Goal: Task Accomplishment & Management: Manage account settings

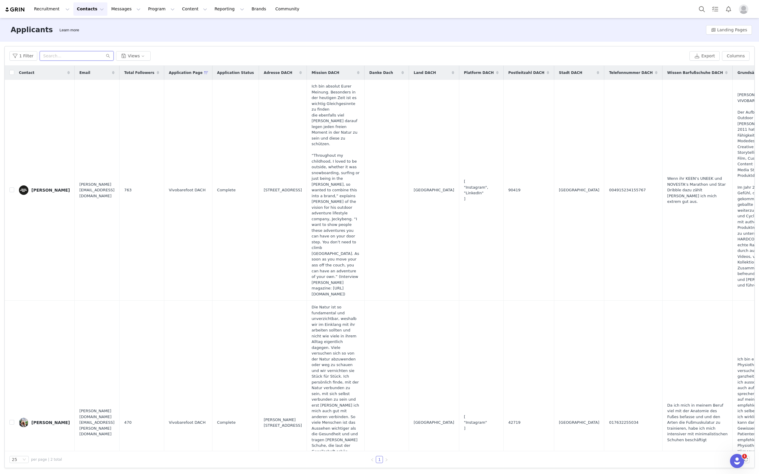
click at [80, 57] on input "text" at bounding box center [77, 55] width 74 height 9
click at [92, 13] on button "Contacts Contacts" at bounding box center [90, 8] width 34 height 13
click at [88, 25] on p "Creators" at bounding box center [83, 26] width 18 height 6
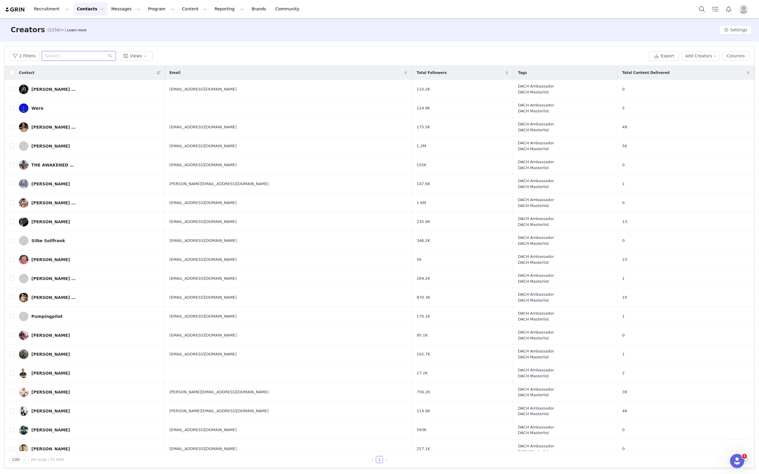
click at [77, 57] on input "text" at bounding box center [79, 55] width 74 height 9
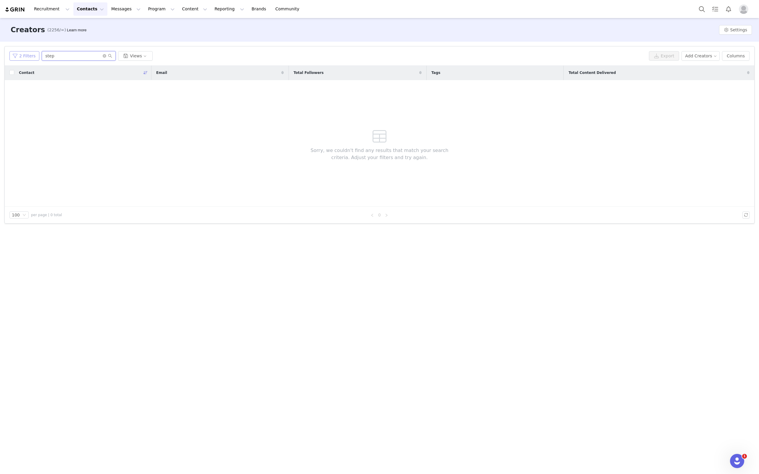
type input "step"
click at [31, 56] on button "2 Filters" at bounding box center [24, 55] width 30 height 9
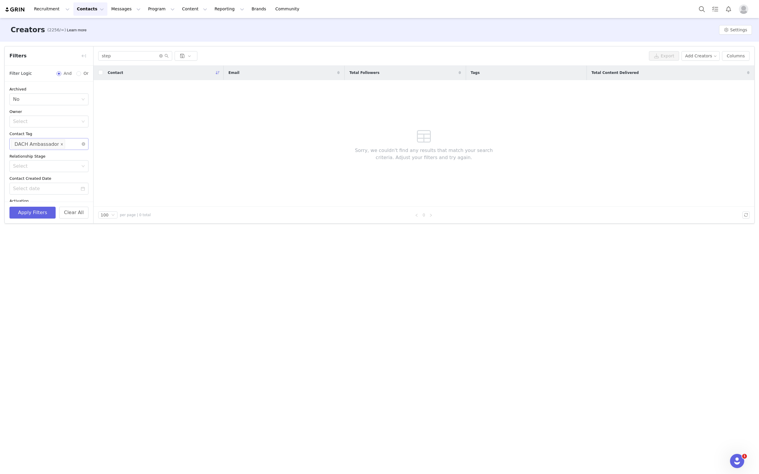
click at [61, 145] on icon "icon: close" at bounding box center [62, 144] width 2 height 2
click at [53, 144] on div "Select Network" at bounding box center [46, 144] width 67 height 6
type input "dach"
click at [47, 173] on li "DACH Vivo Pro" at bounding box center [48, 175] width 79 height 9
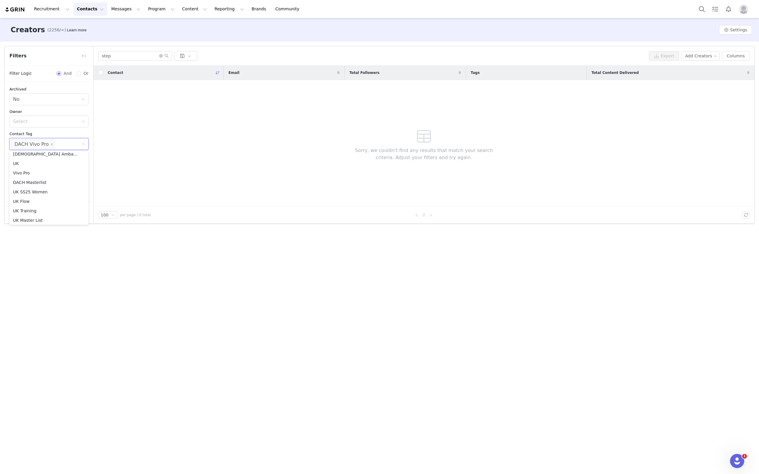
click at [63, 270] on div "Creators (2256/∞) Learn more Settings Filters Filter Logic And Or Archived Sele…" at bounding box center [379, 245] width 759 height 455
click at [30, 211] on button "Apply Filters" at bounding box center [32, 213] width 46 height 12
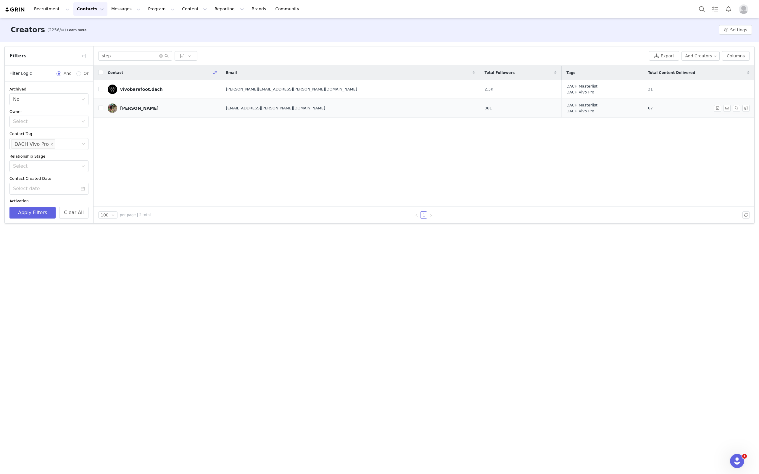
click at [140, 111] on link "[PERSON_NAME]" at bounding box center [162, 108] width 109 height 9
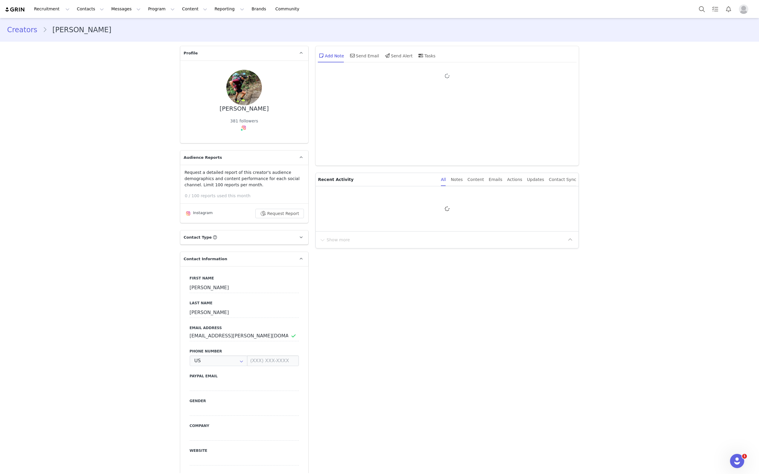
type input "+1 ([GEOGRAPHIC_DATA])"
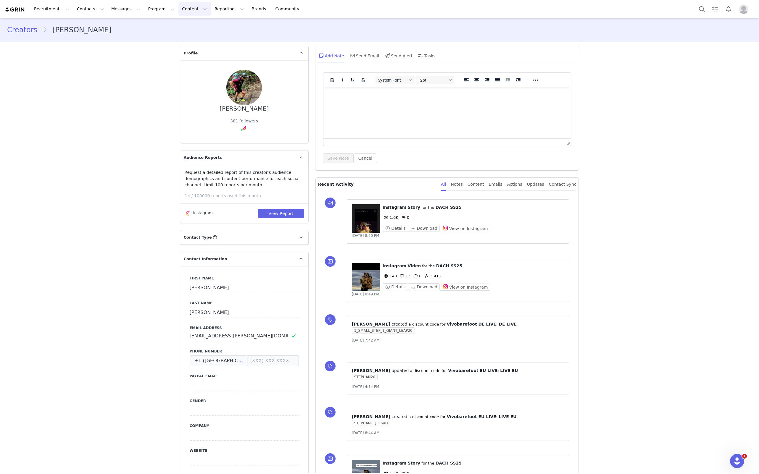
click at [184, 11] on button "Content Content" at bounding box center [194, 8] width 32 height 13
click at [213, 11] on button "Reporting Reporting" at bounding box center [229, 8] width 37 height 13
click at [248, 13] on link "Brands Brands" at bounding box center [259, 8] width 23 height 13
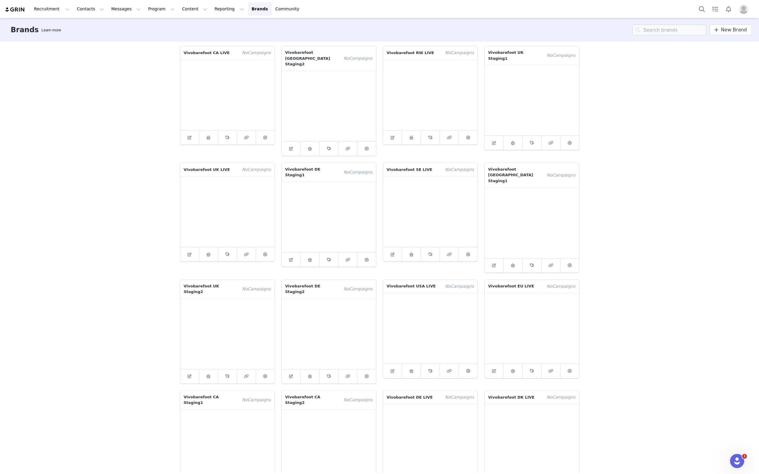
scroll to position [3, 0]
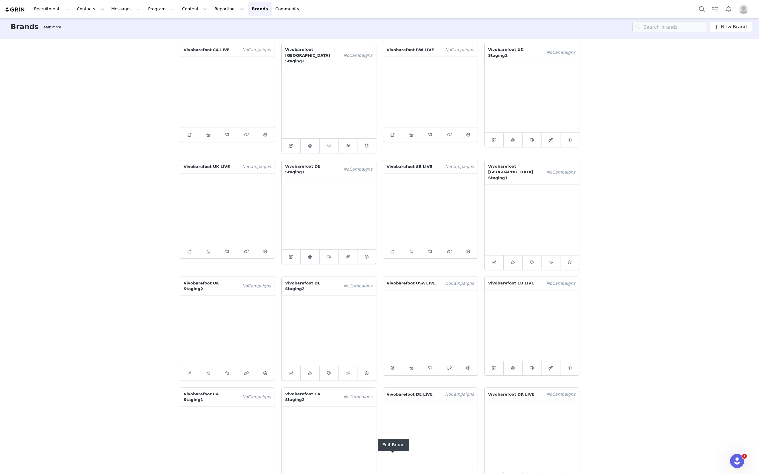
click at [392, 474] on icon at bounding box center [393, 480] width 4 height 4
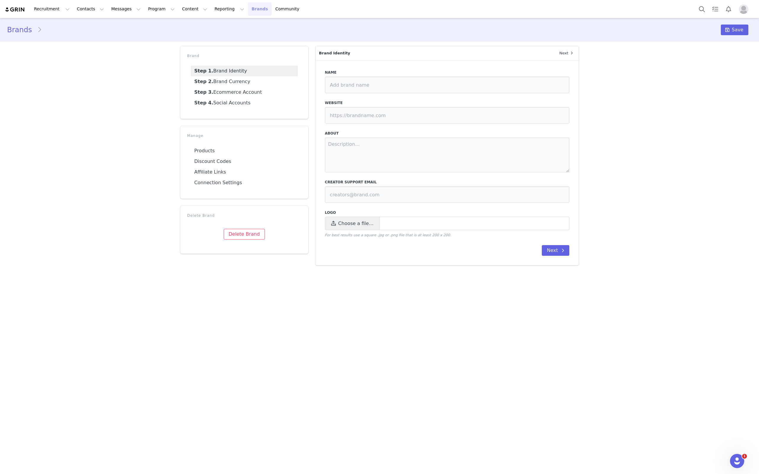
type input "Vivobarefoot DE LIVE"
type input "[URL][DOMAIN_NAME]"
click at [251, 91] on link "Step 3. Ecommerce Account" at bounding box center [244, 92] width 107 height 11
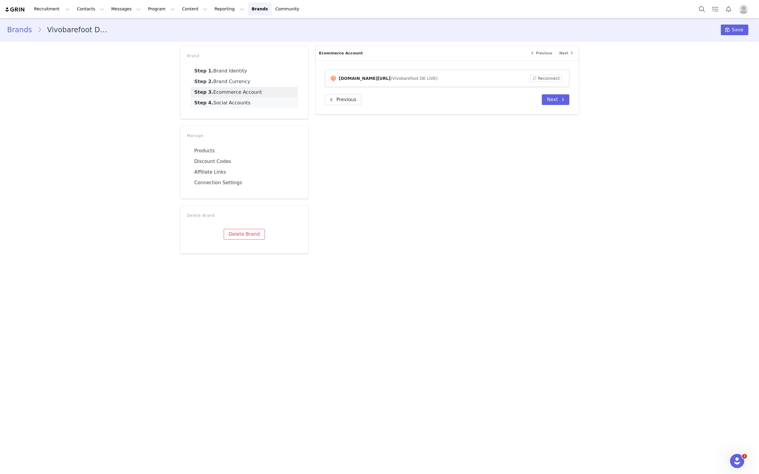
click at [242, 105] on link "Step 4. Social Accounts" at bounding box center [244, 103] width 107 height 11
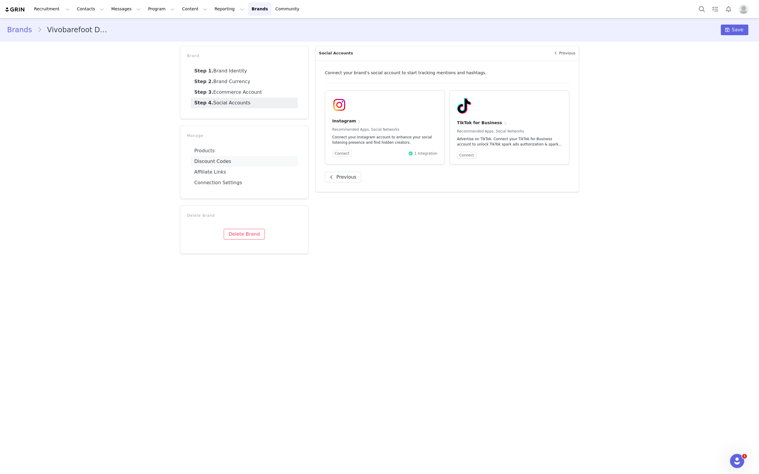
click at [224, 161] on link "Discount Codes" at bounding box center [244, 161] width 107 height 11
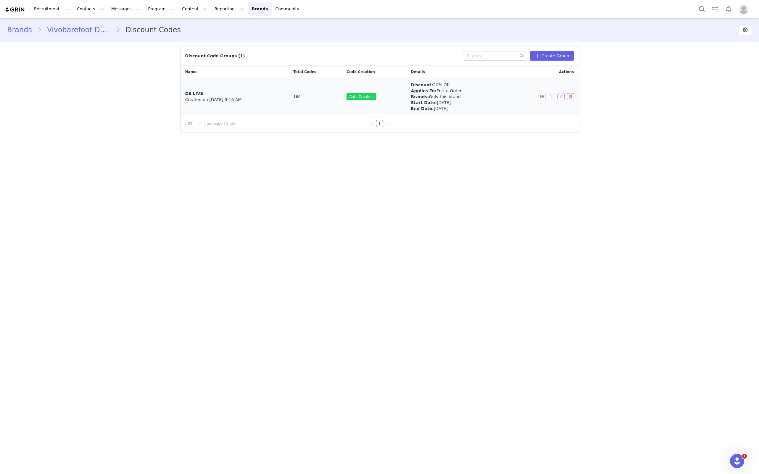
click at [559, 98] on button "button" at bounding box center [560, 96] width 7 height 7
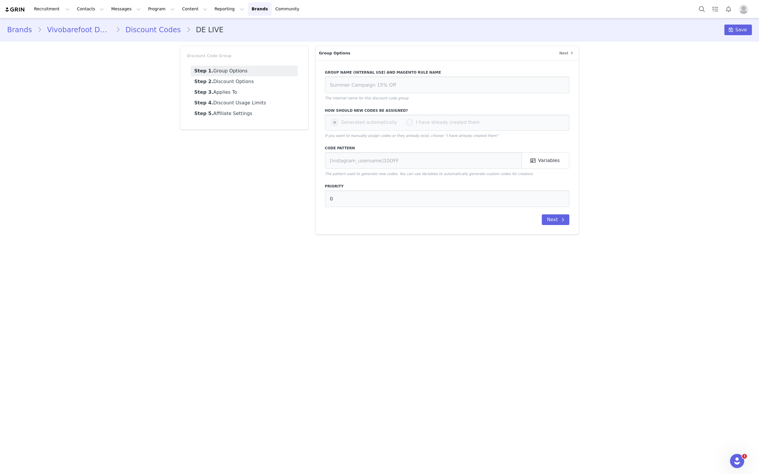
type input "DE LIVE"
click at [407, 167] on input "[instagram_username]20" at bounding box center [423, 160] width 197 height 17
type input "[instagram_username]"
click at [554, 222] on button "Next" at bounding box center [556, 220] width 28 height 11
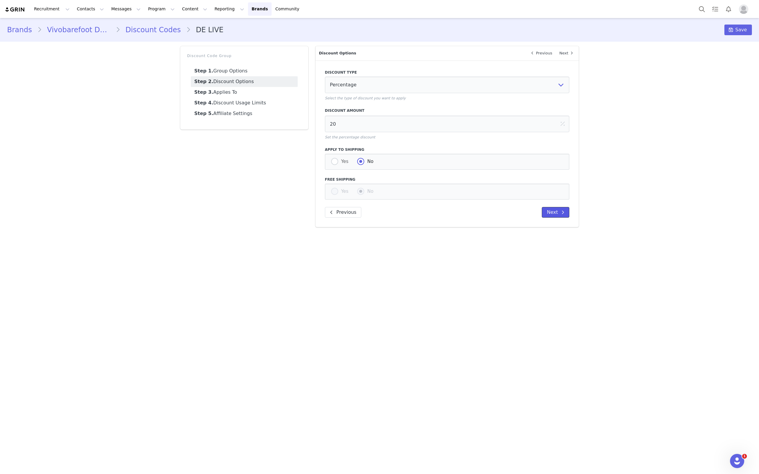
click at [551, 214] on button "Next" at bounding box center [556, 212] width 28 height 11
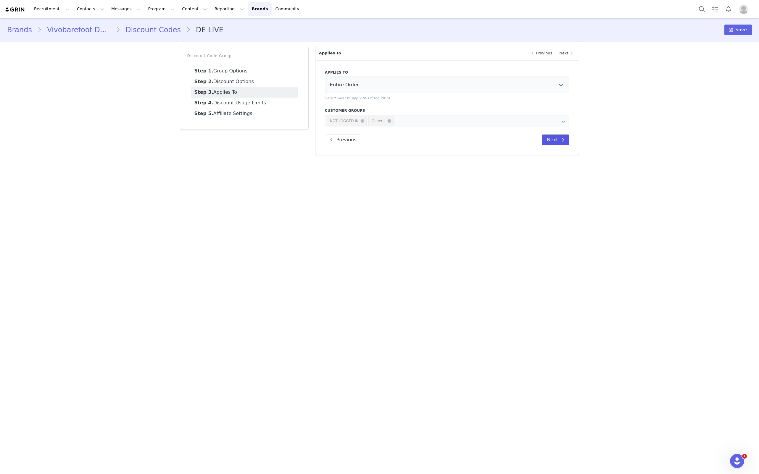
click at [554, 141] on button "Next" at bounding box center [556, 140] width 28 height 11
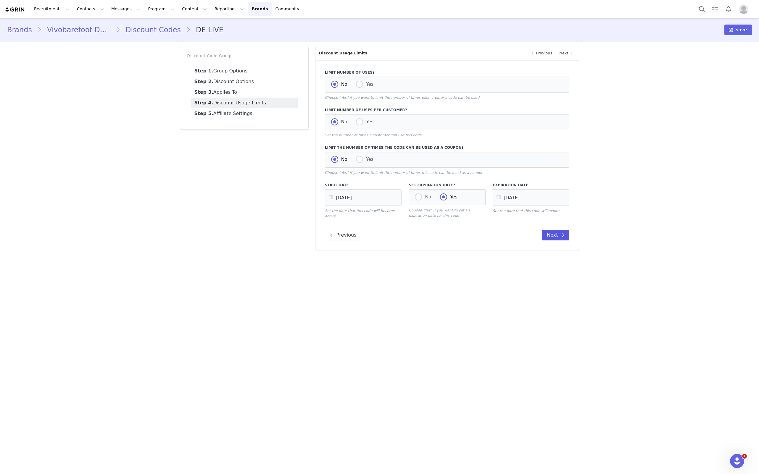
click at [545, 235] on button "Next" at bounding box center [556, 235] width 28 height 11
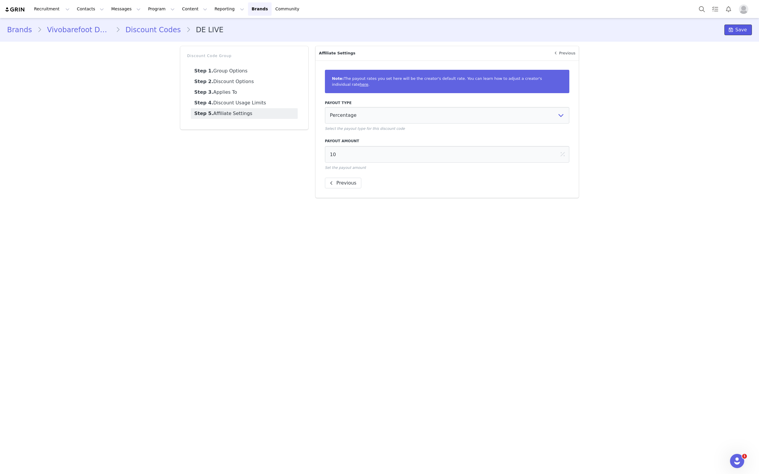
click at [734, 32] on span at bounding box center [730, 29] width 7 height 7
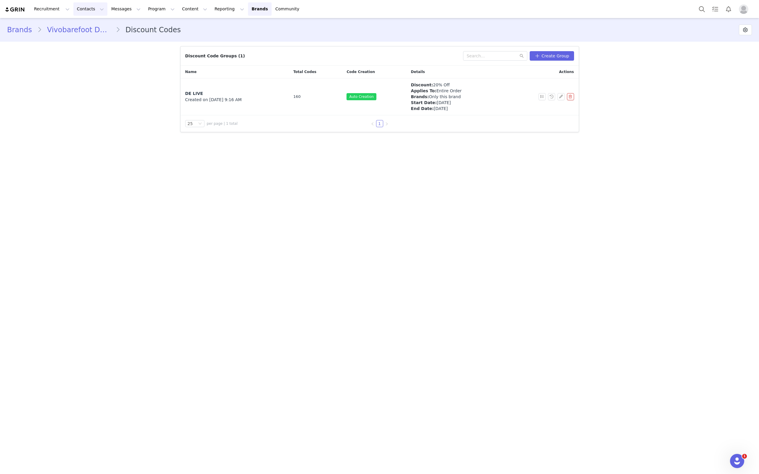
click at [88, 13] on button "Contacts Contacts" at bounding box center [90, 8] width 34 height 13
click at [88, 27] on p "Creators" at bounding box center [83, 26] width 18 height 6
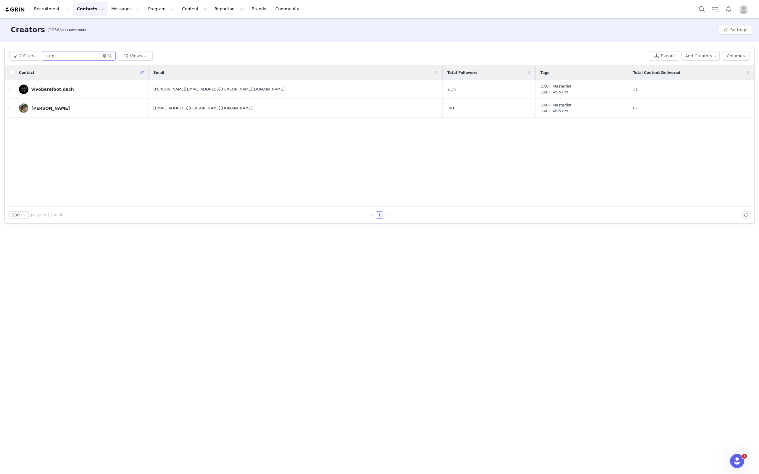
click at [103, 57] on icon "icon: close-circle" at bounding box center [105, 56] width 4 height 4
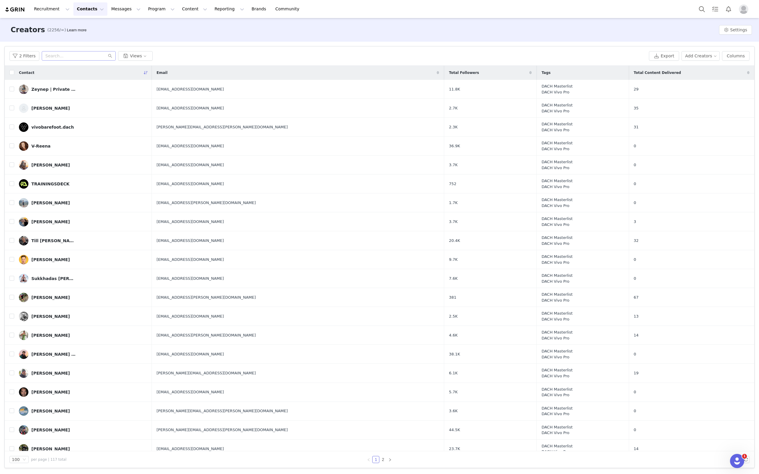
click at [11, 69] on th at bounding box center [9, 73] width 9 height 14
click at [11, 74] on input "checkbox" at bounding box center [11, 72] width 5 height 5
checkbox input "true"
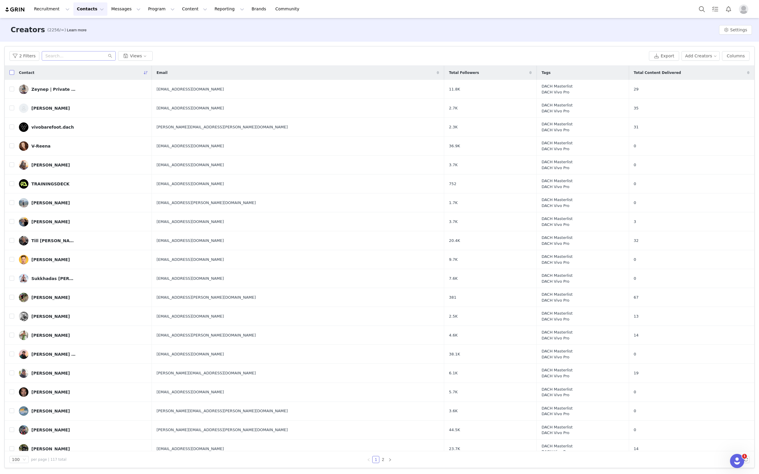
checkbox input "true"
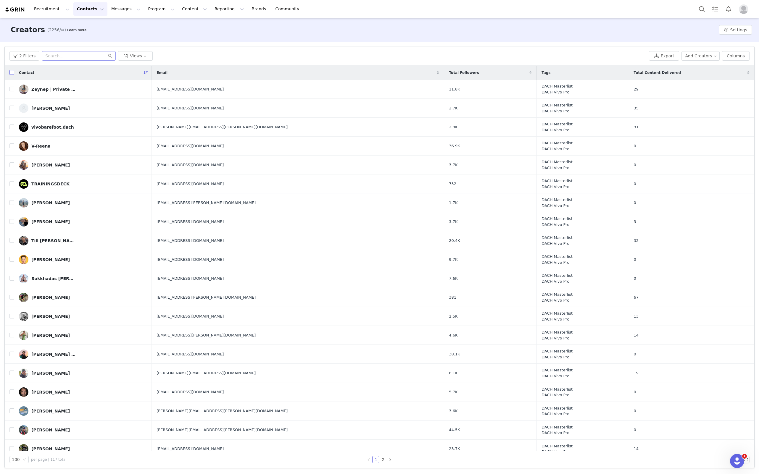
checkbox input "true"
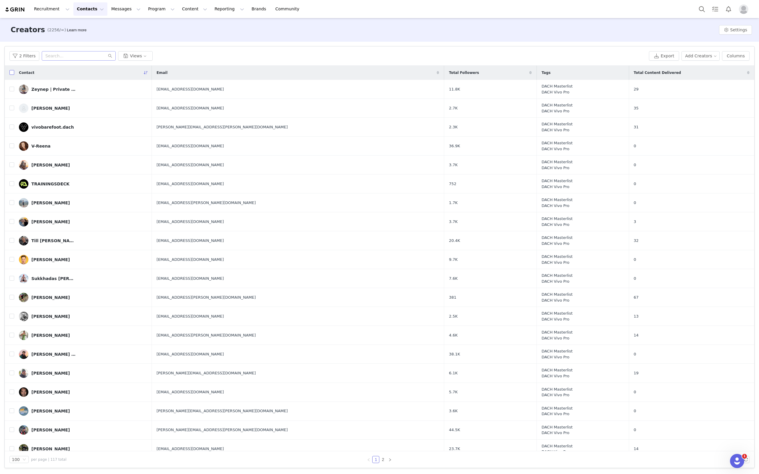
checkbox input "true"
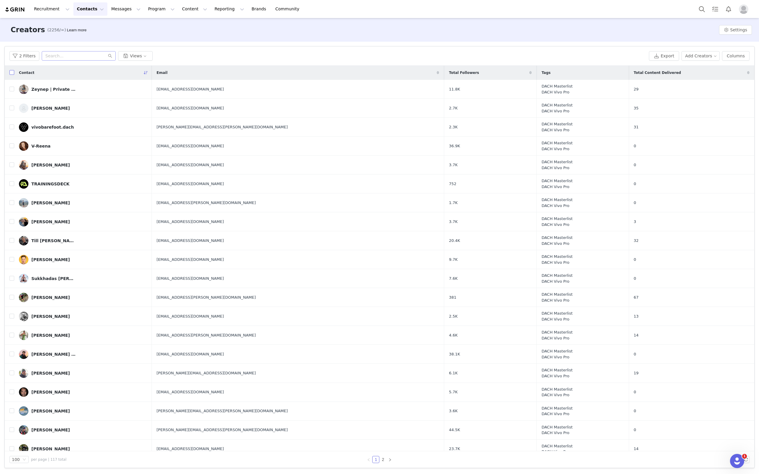
checkbox input "true"
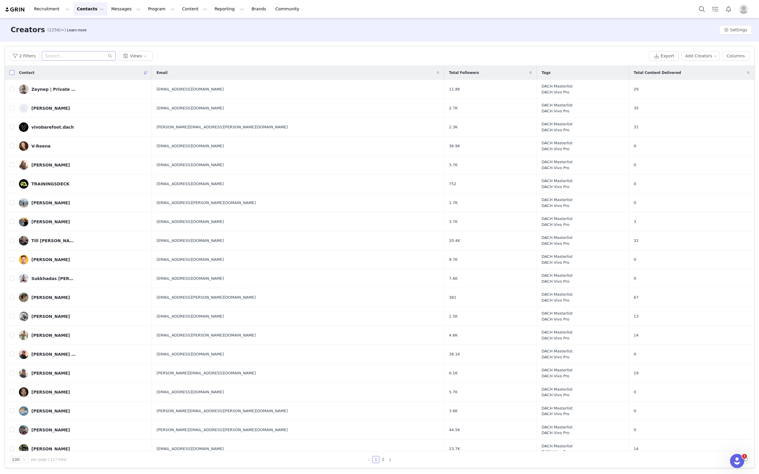
checkbox input "true"
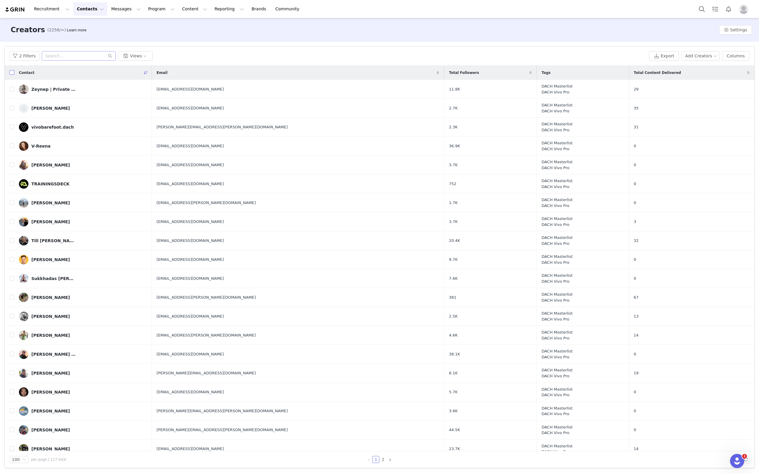
checkbox input "true"
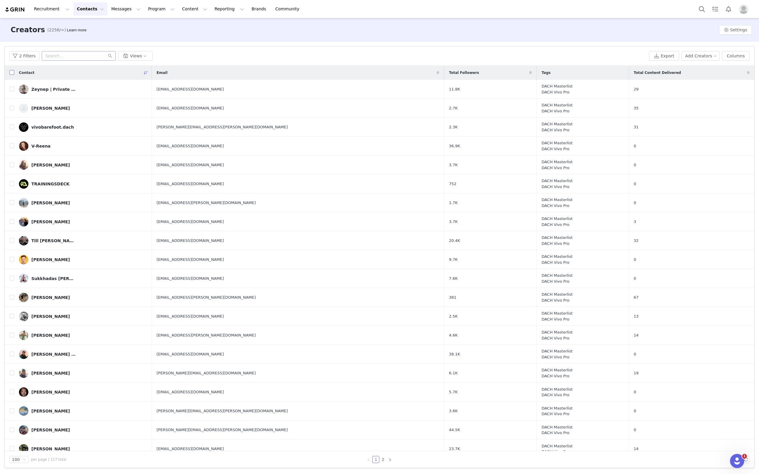
checkbox input "true"
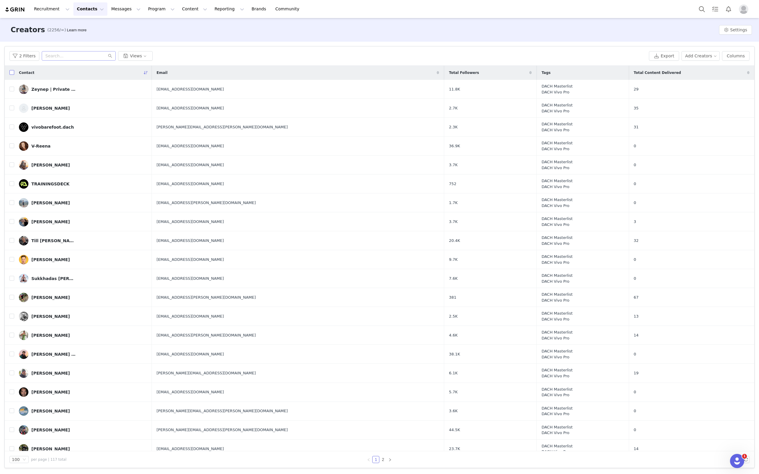
checkbox input "true"
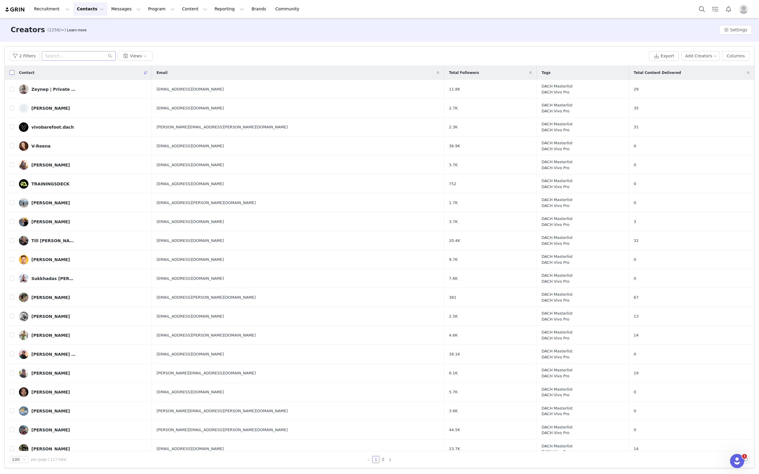
checkbox input "true"
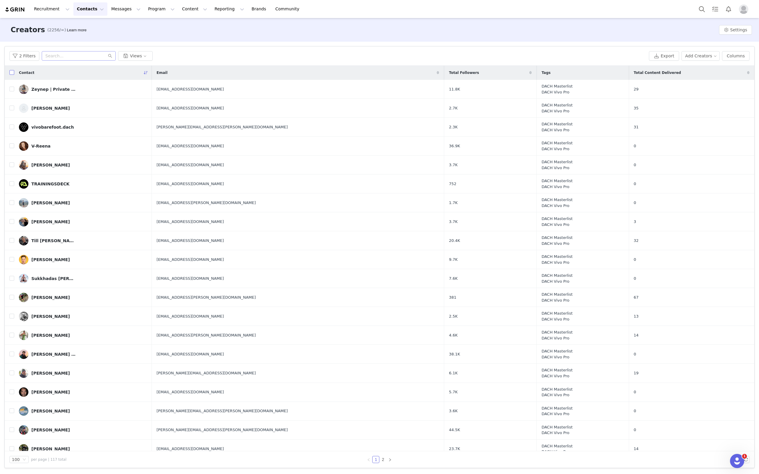
checkbox input "true"
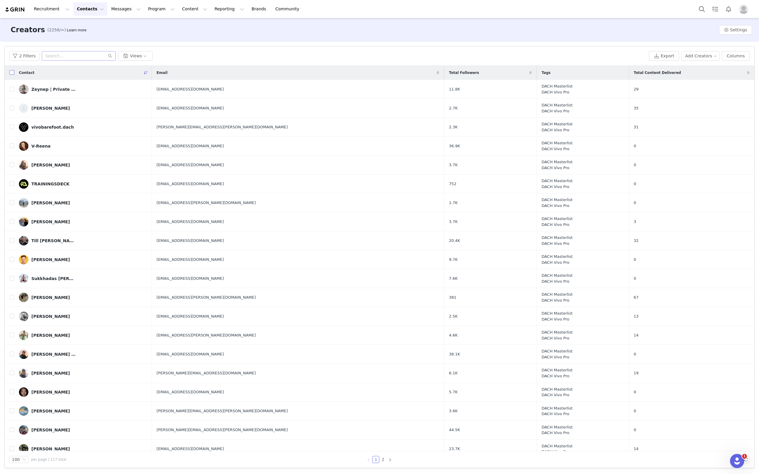
checkbox input "true"
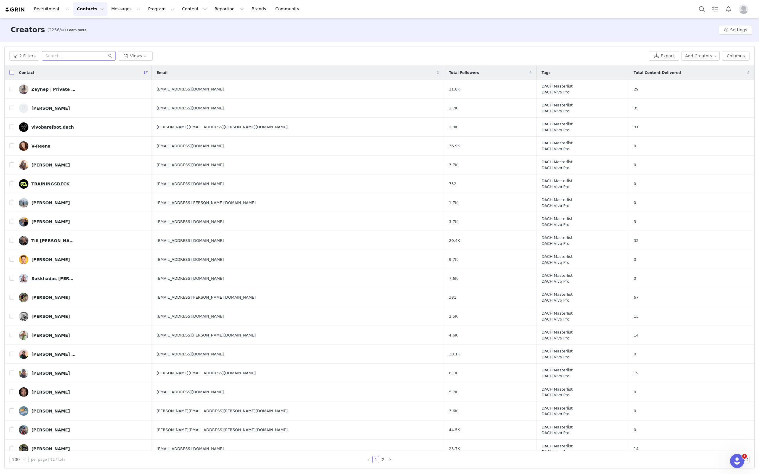
checkbox input "true"
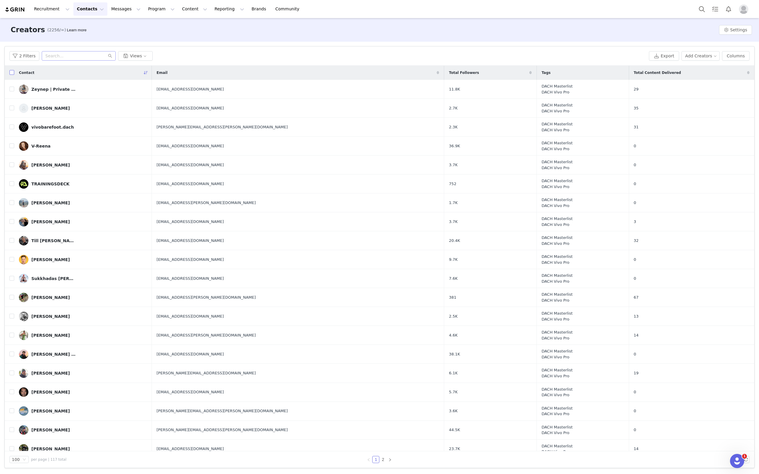
checkbox input "true"
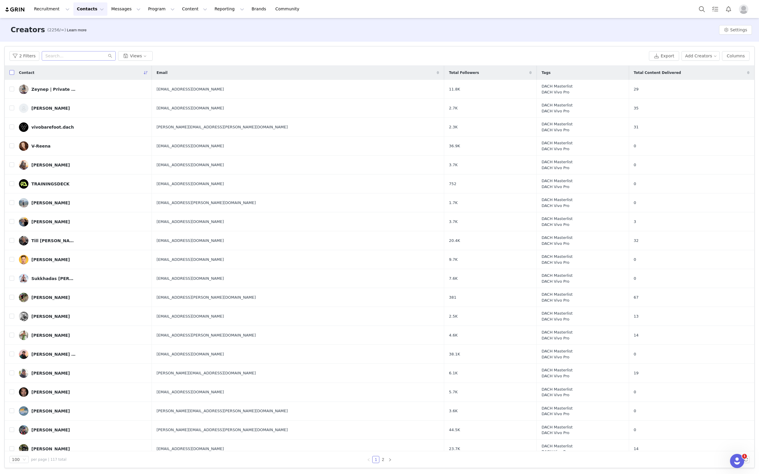
checkbox input "true"
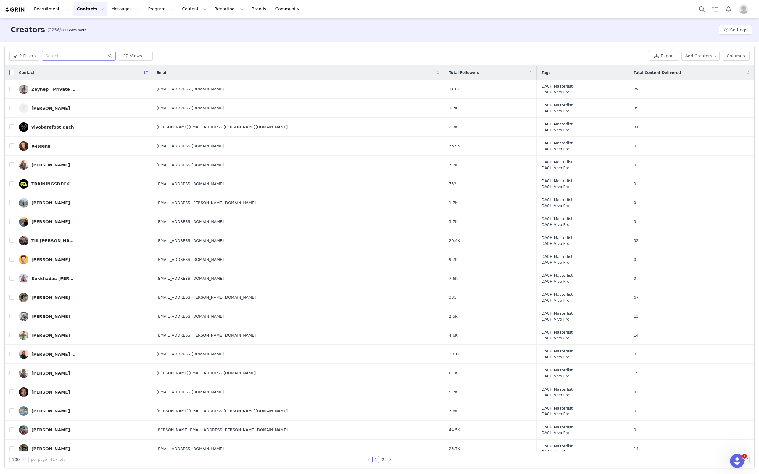
checkbox input "true"
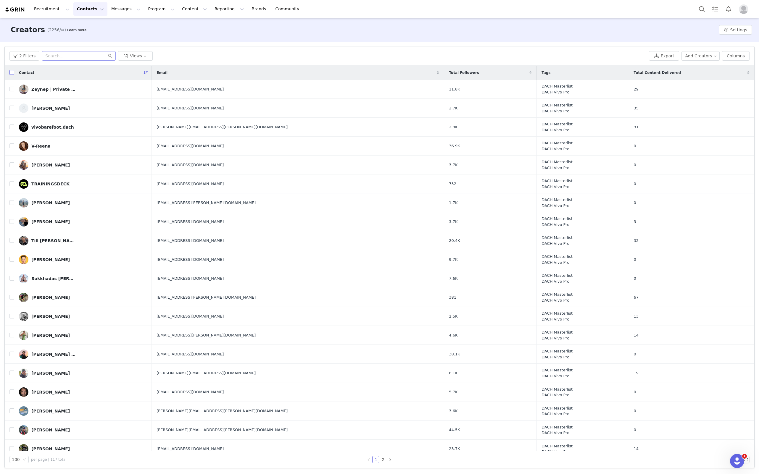
checkbox input "true"
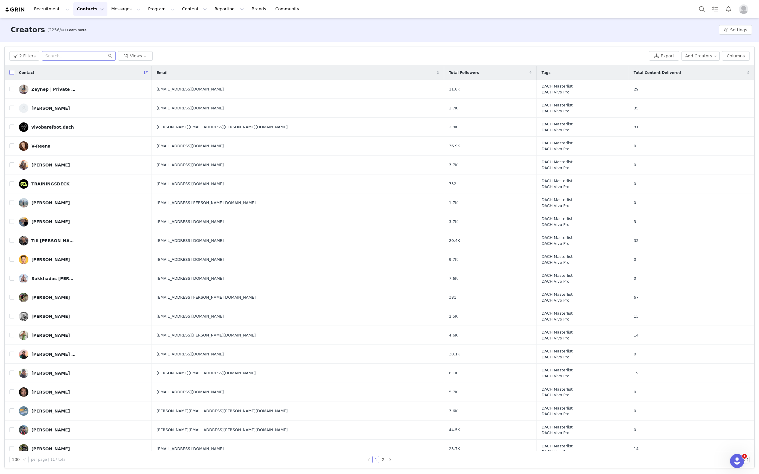
checkbox input "true"
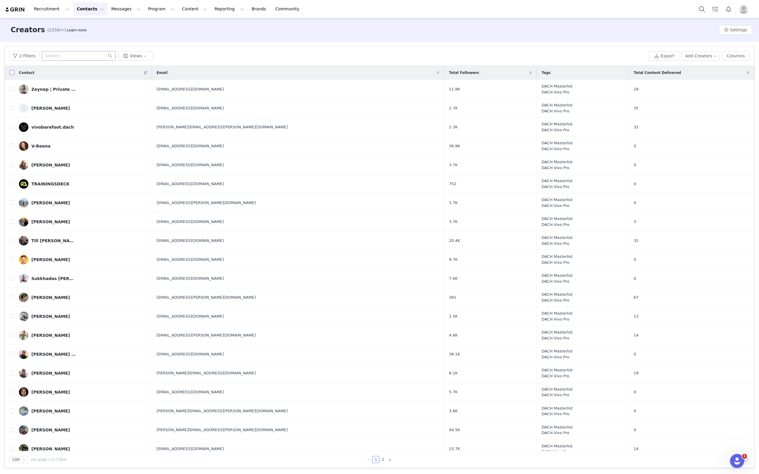
checkbox input "true"
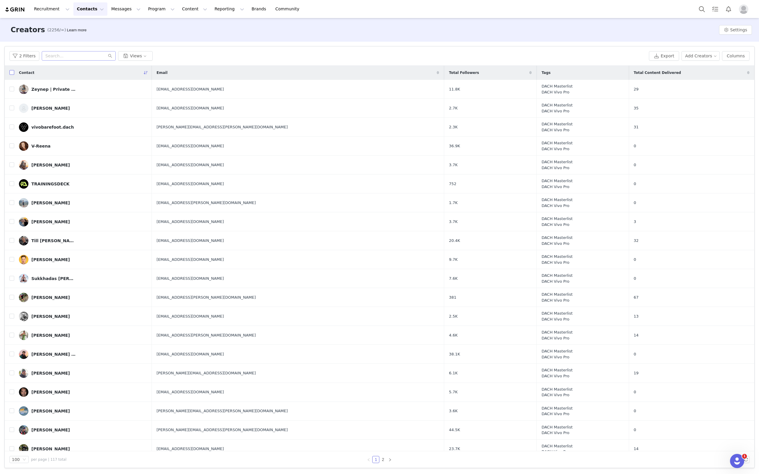
checkbox input "true"
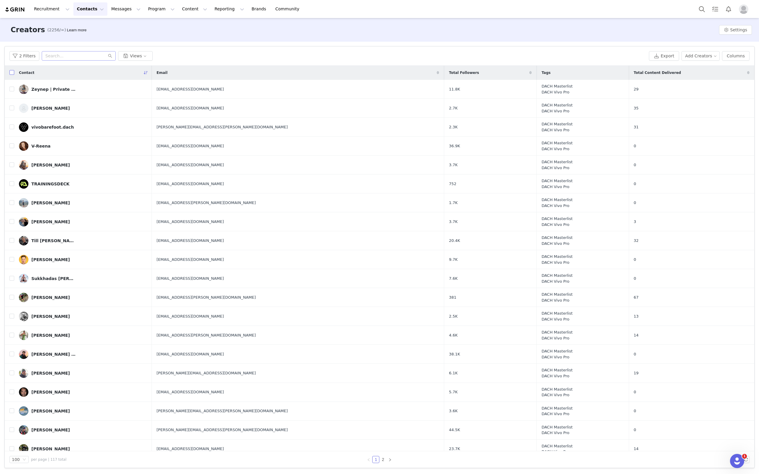
checkbox input "true"
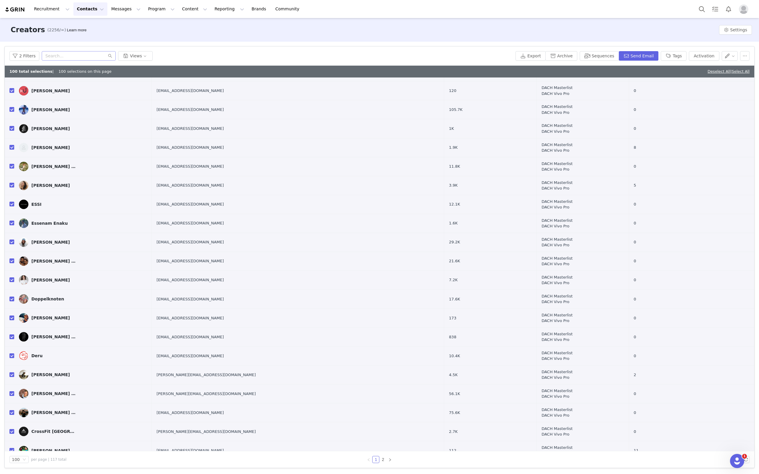
scroll to position [1527, 0]
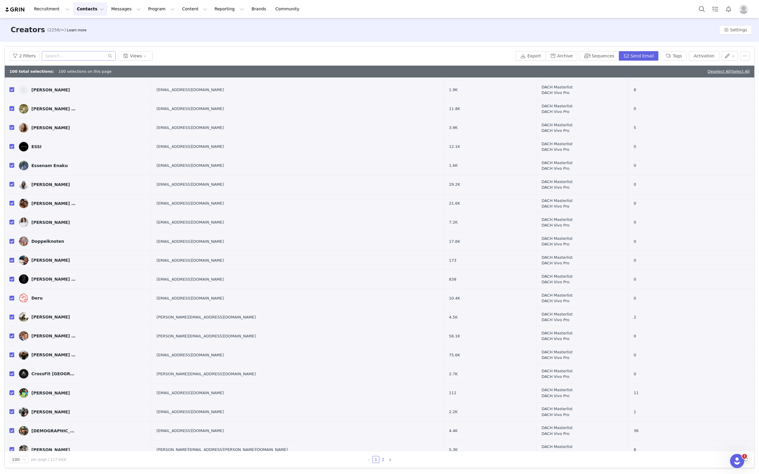
click at [383, 460] on link "2" at bounding box center [383, 460] width 7 height 7
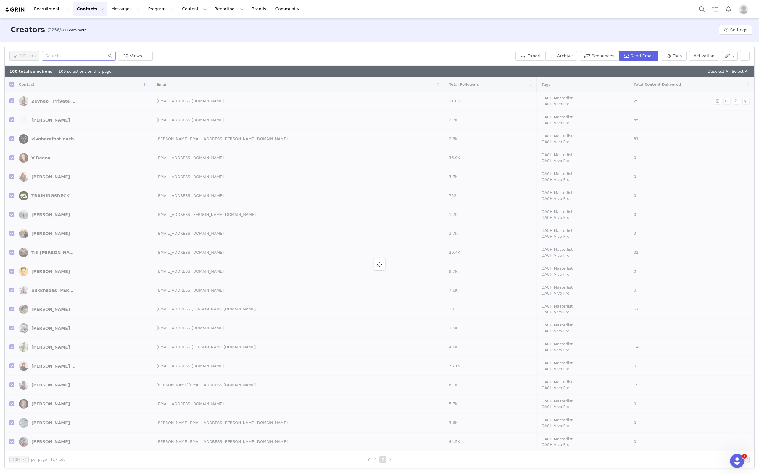
checkbox input "false"
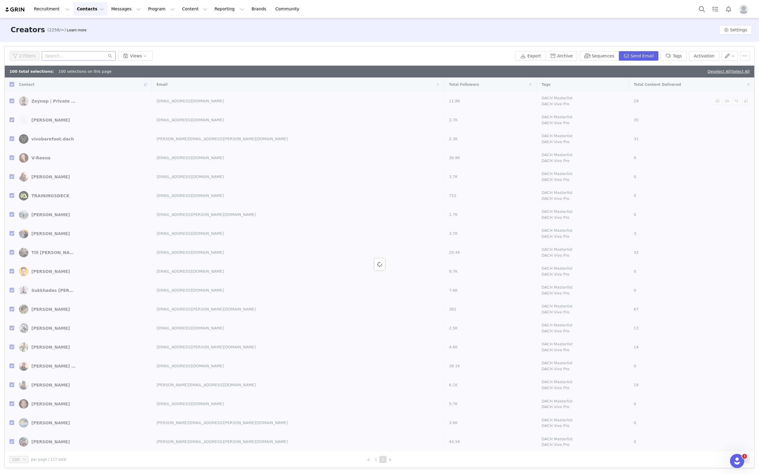
checkbox input "false"
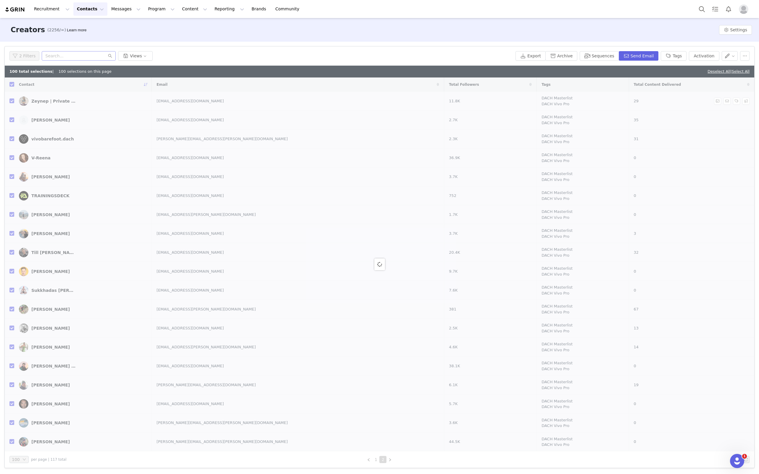
checkbox input "false"
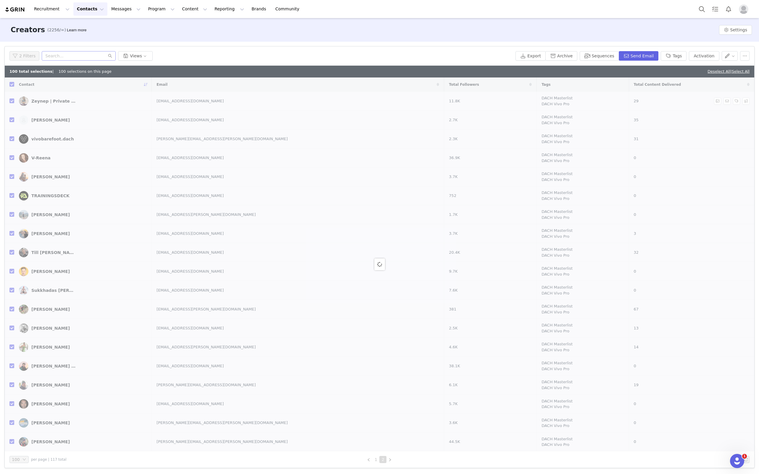
checkbox input "false"
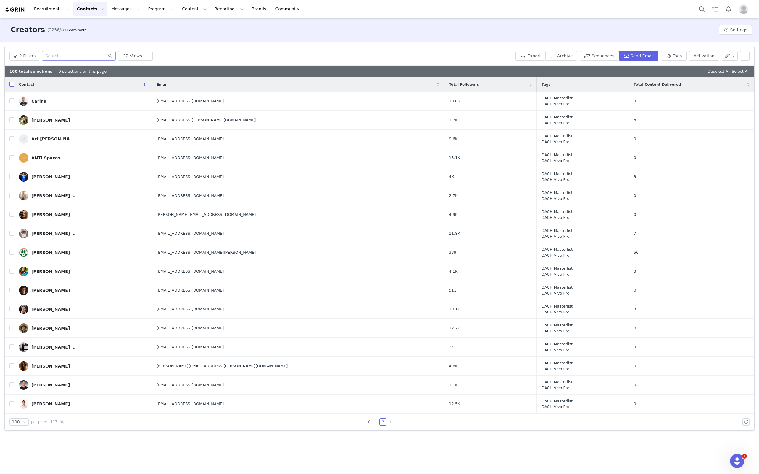
click at [11, 82] on input "checkbox" at bounding box center [11, 84] width 5 height 5
checkbox input "true"
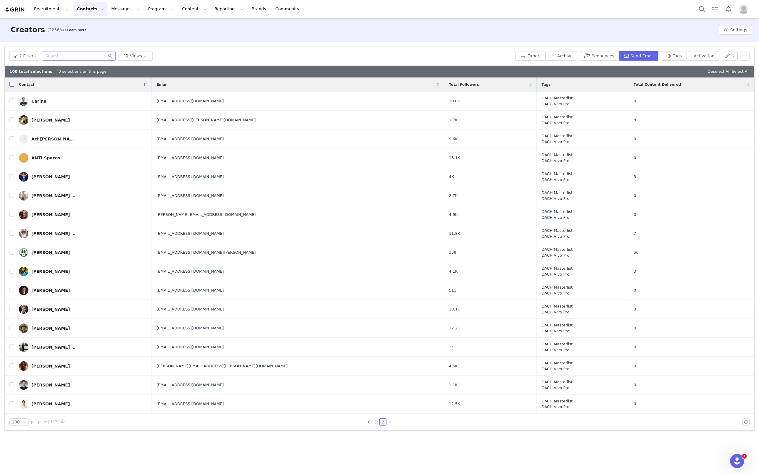
checkbox input "true"
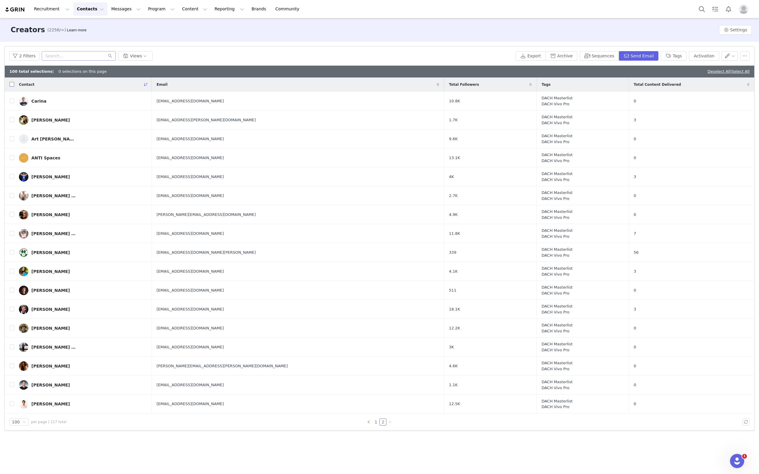
checkbox input "true"
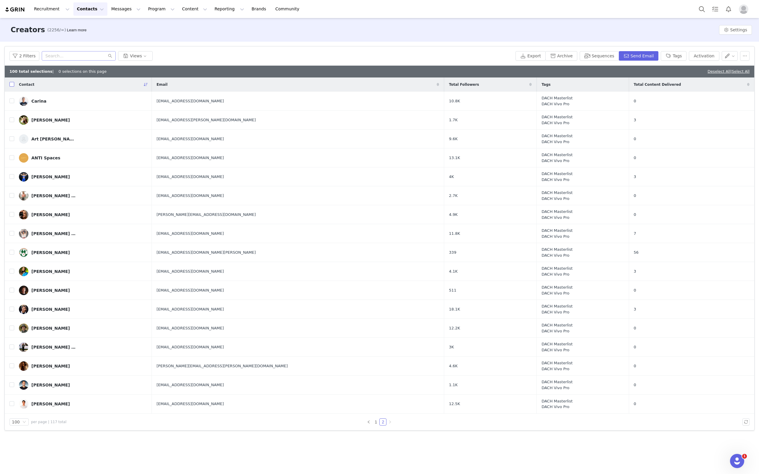
checkbox input "true"
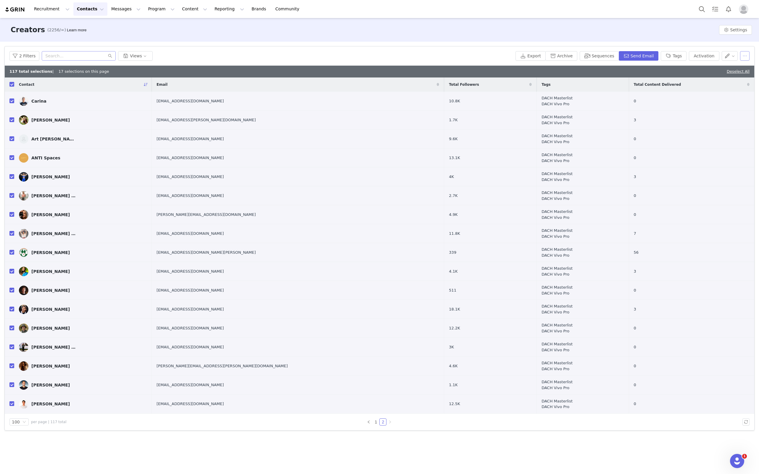
click at [745, 57] on button "button" at bounding box center [744, 55] width 9 height 9
click at [728, 77] on span "Assign Discount Code" at bounding box center [726, 77] width 45 height 7
click at [722, 78] on div "Search" at bounding box center [702, 78] width 70 height 6
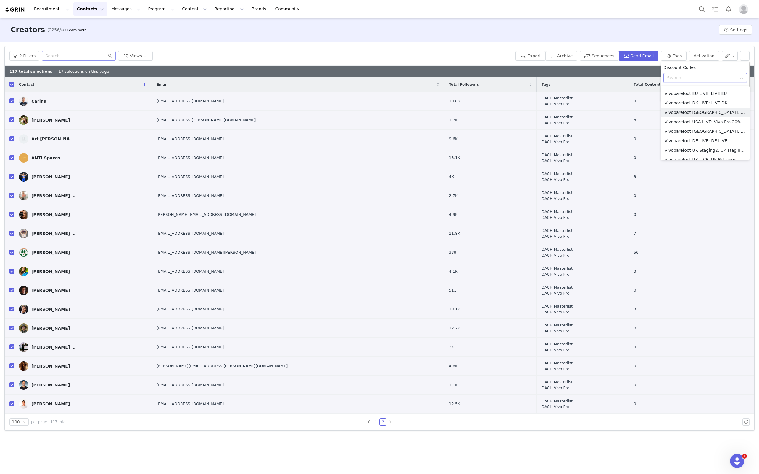
scroll to position [297, 0]
click at [710, 133] on li "Vivobarefoot DE LIVE: DE LIVE" at bounding box center [705, 135] width 88 height 9
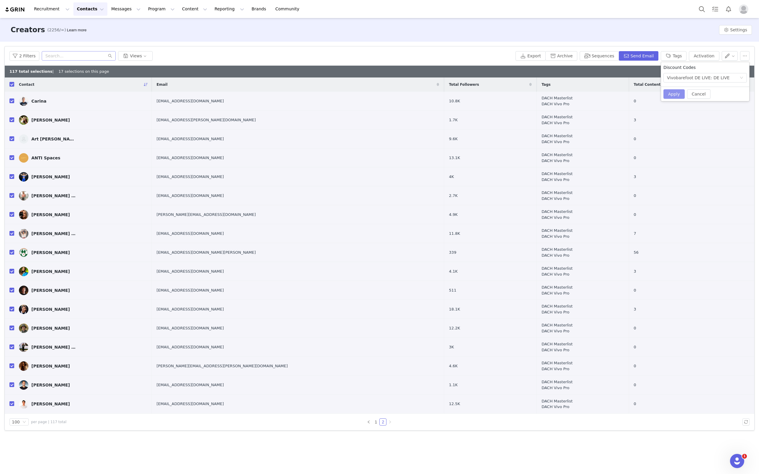
click at [673, 92] on button "Apply" at bounding box center [673, 93] width 21 height 9
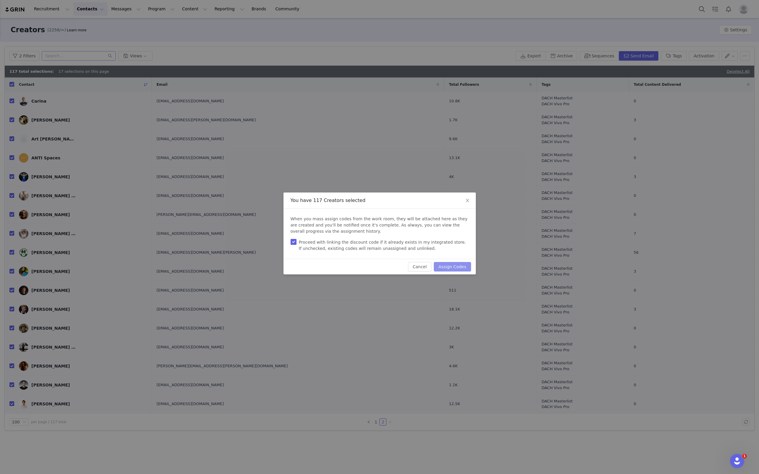
click at [453, 267] on button "Assign Codes" at bounding box center [452, 266] width 37 height 9
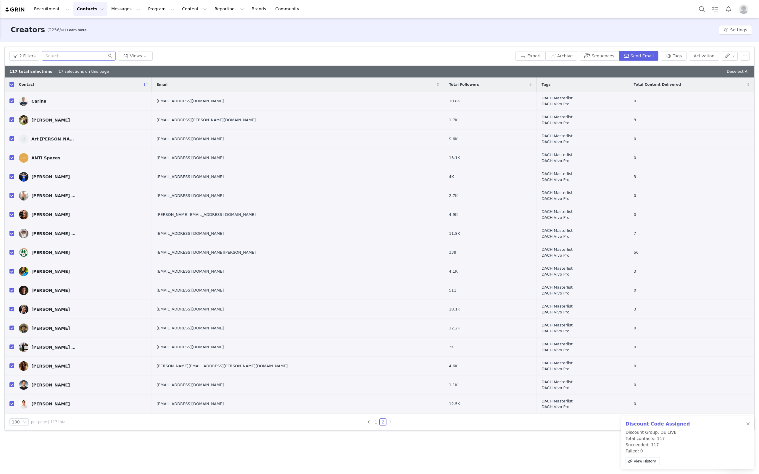
click at [12, 83] on input "checkbox" at bounding box center [11, 84] width 5 height 5
checkbox input "false"
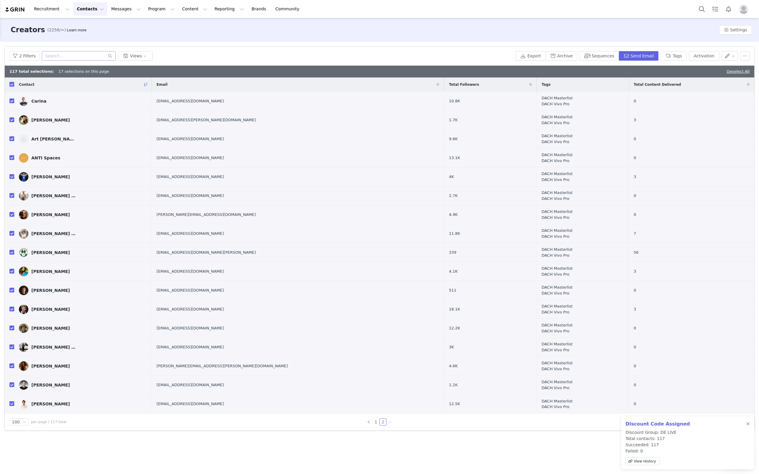
checkbox input "false"
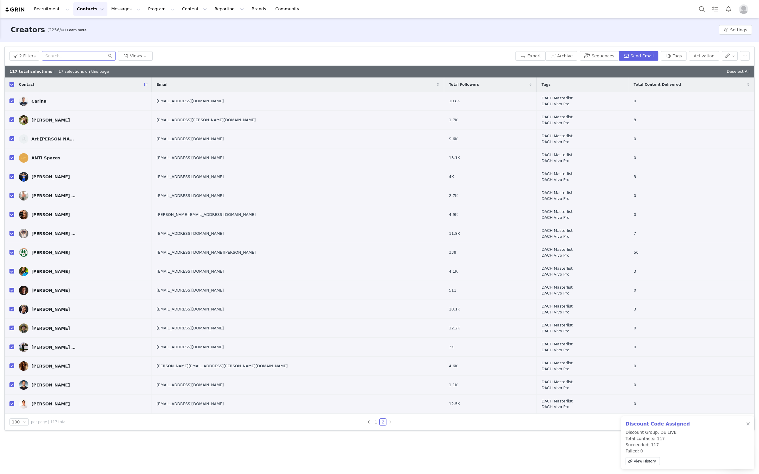
checkbox input "false"
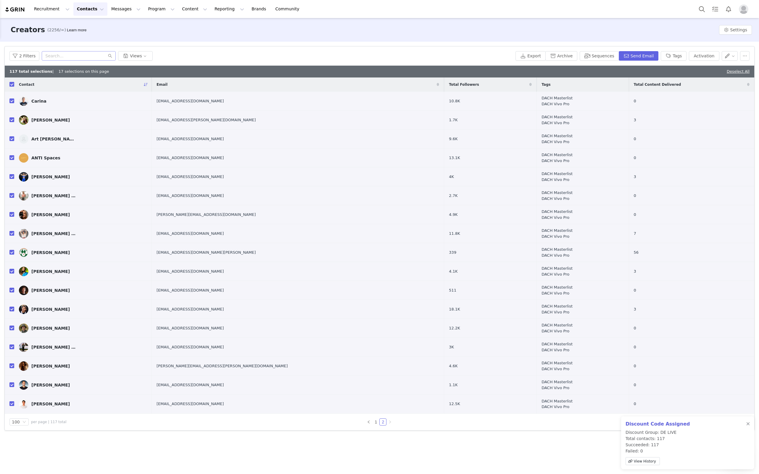
checkbox input "false"
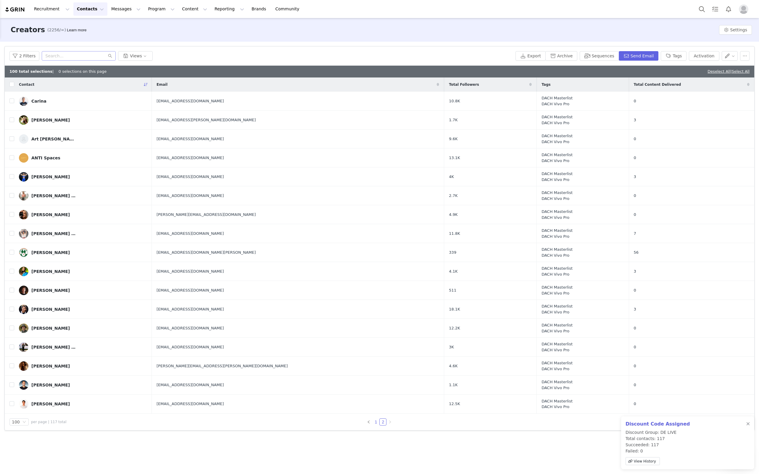
click at [376, 420] on link "1" at bounding box center [375, 422] width 7 height 7
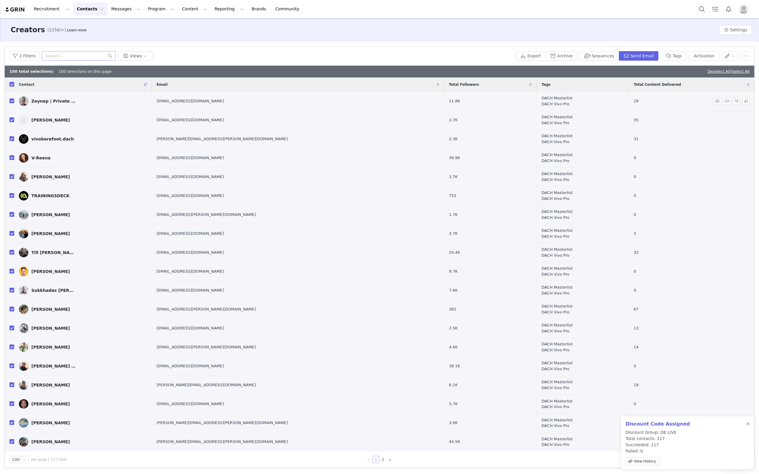
checkbox input "true"
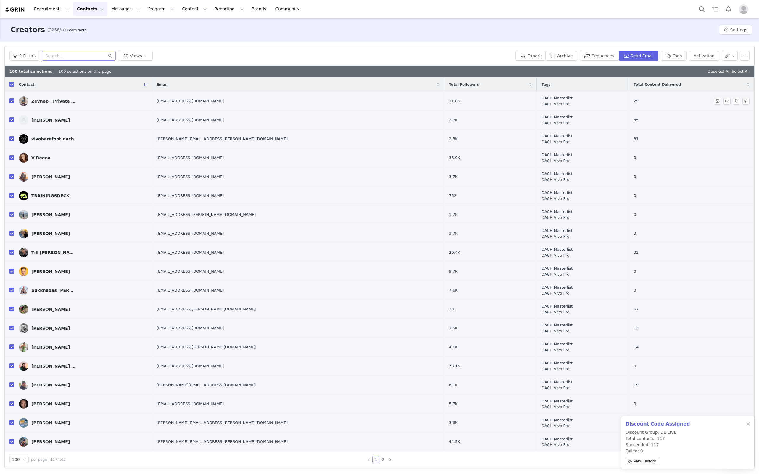
checkbox input "true"
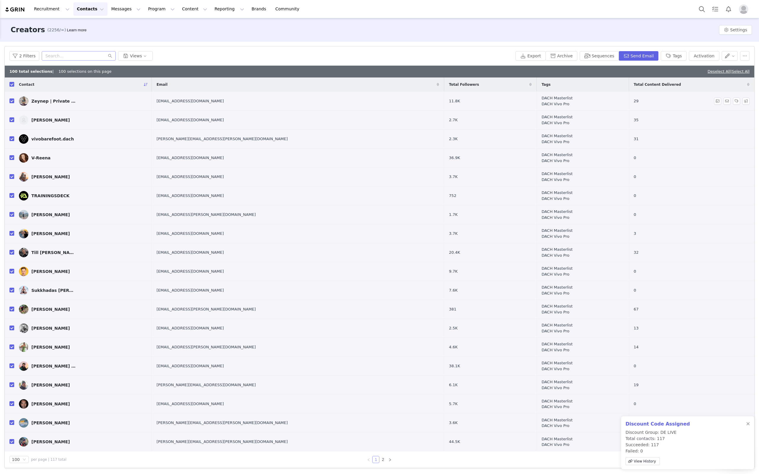
checkbox input "true"
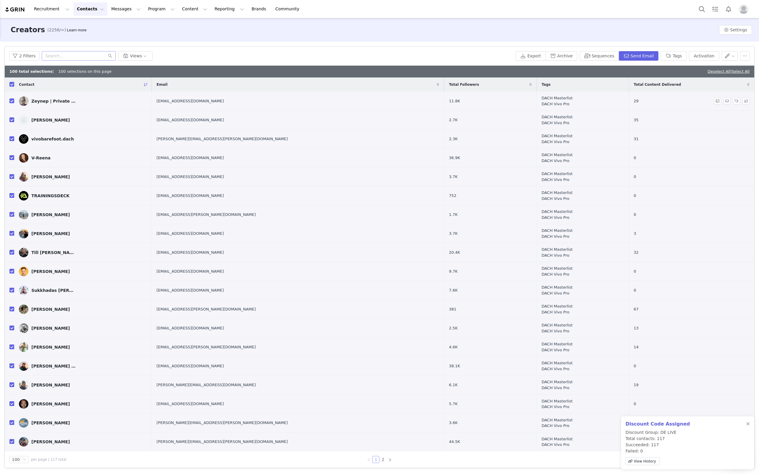
checkbox input "true"
click at [12, 83] on input "checkbox" at bounding box center [11, 84] width 5 height 5
checkbox input "false"
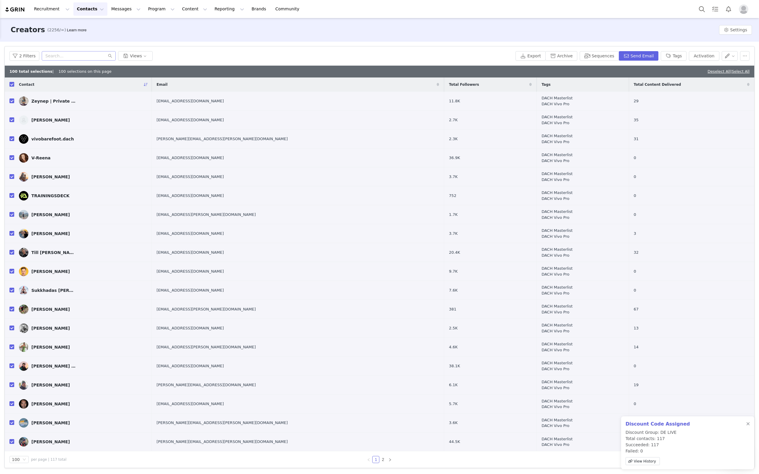
checkbox input "false"
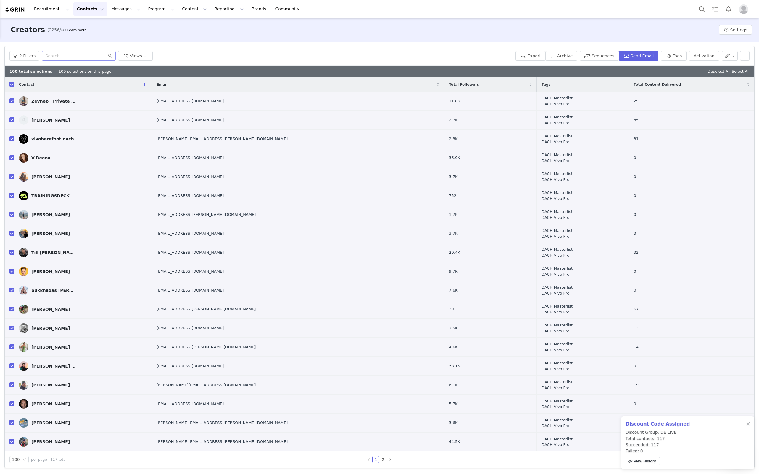
checkbox input "false"
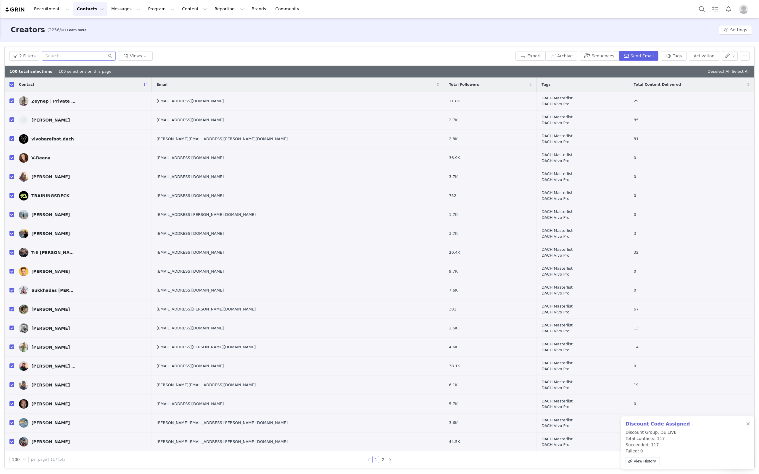
checkbox input "false"
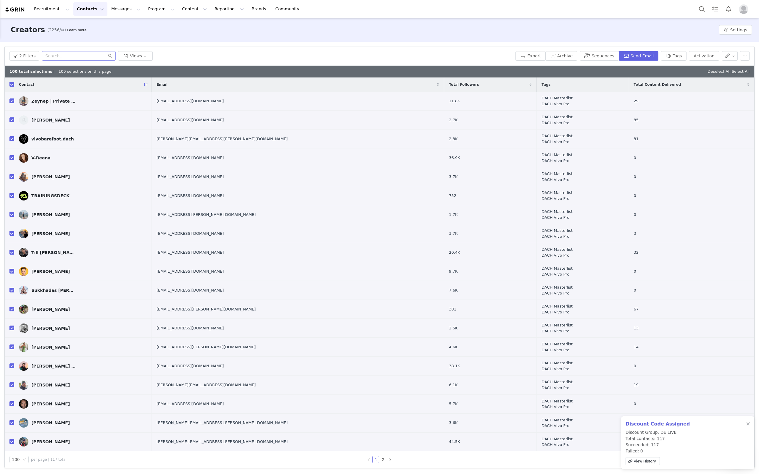
checkbox input "false"
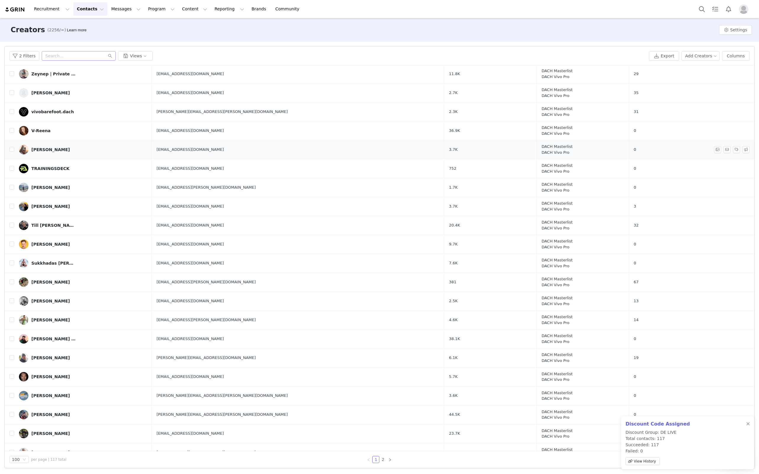
scroll to position [24, 0]
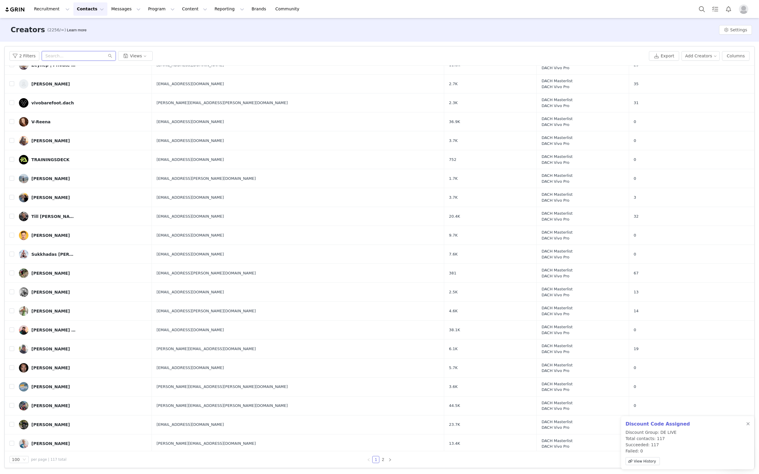
click at [75, 58] on input "text" at bounding box center [79, 55] width 74 height 9
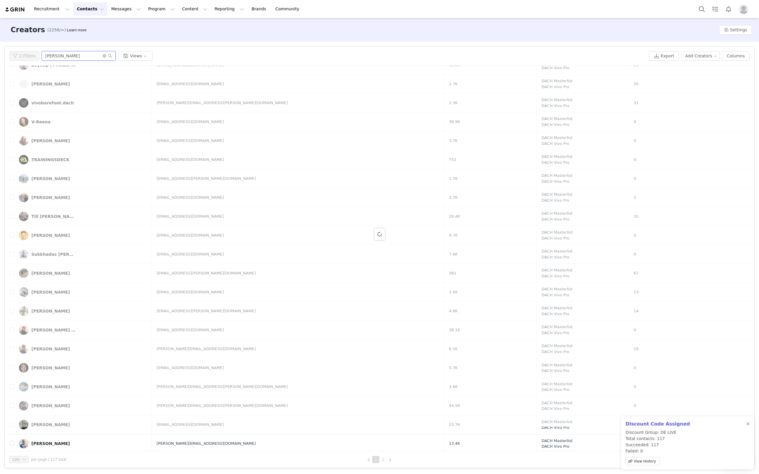
scroll to position [0, 0]
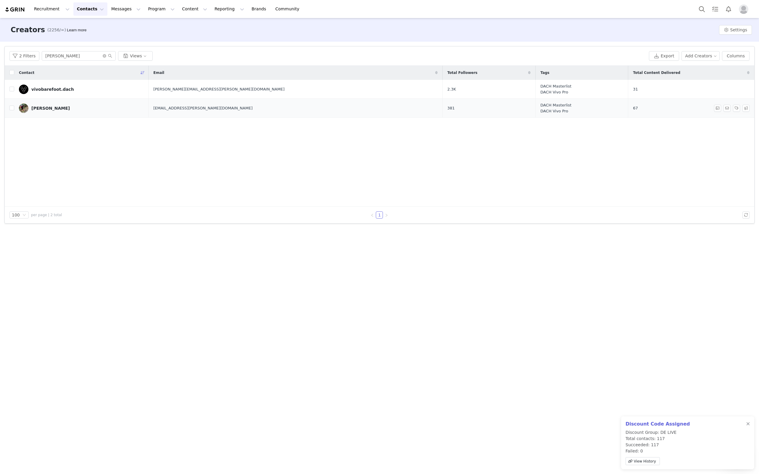
click at [55, 110] on div "[PERSON_NAME]" at bounding box center [50, 108] width 38 height 5
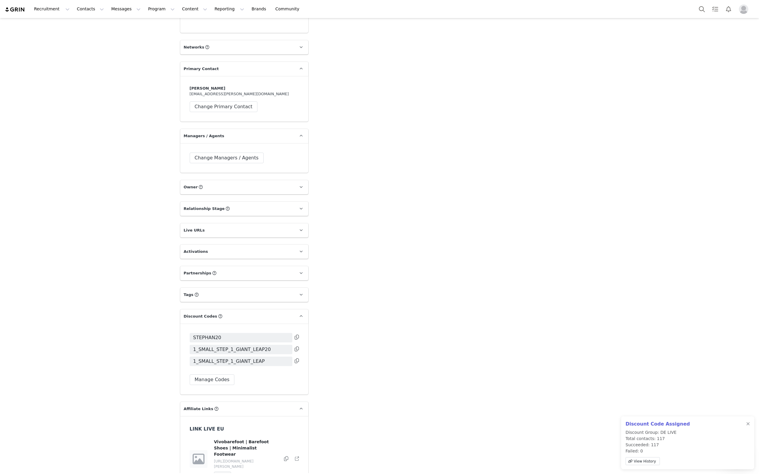
scroll to position [1089, 0]
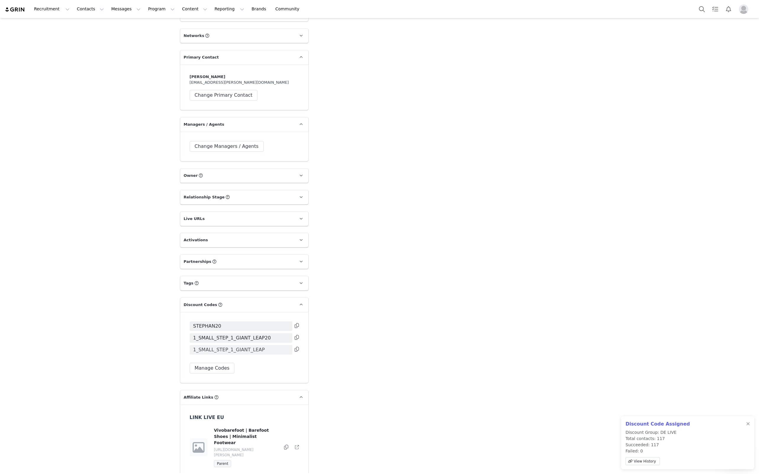
click at [267, 345] on span "1_SMALL_STEP_1_GIANT_LEAP" at bounding box center [241, 349] width 103 height 9
click at [295, 347] on icon at bounding box center [297, 349] width 4 height 5
